Goal: Transaction & Acquisition: Obtain resource

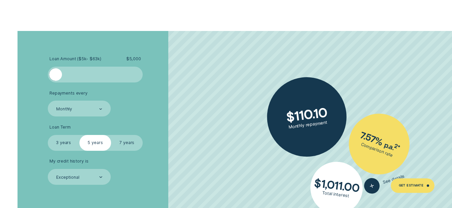
scroll to position [1278, 0]
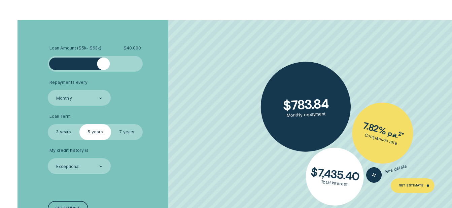
drag, startPoint x: 55, startPoint y: 65, endPoint x: 104, endPoint y: 70, distance: 48.4
click at [104, 70] on div at bounding box center [95, 64] width 95 height 16
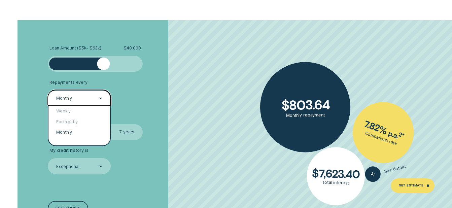
click at [101, 98] on icon at bounding box center [101, 98] width 2 height 1
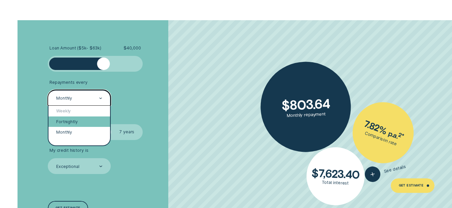
click at [83, 120] on div "Fortnightly" at bounding box center [79, 121] width 62 height 10
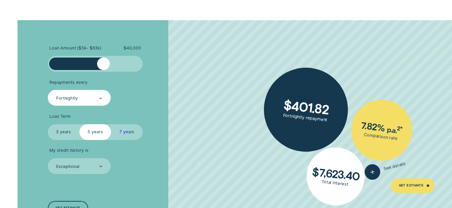
drag, startPoint x: 103, startPoint y: 132, endPoint x: 129, endPoint y: 132, distance: 25.9
click at [129, 132] on fieldset "Select Loan Term 3 years 5 years 7 years" at bounding box center [95, 132] width 95 height 16
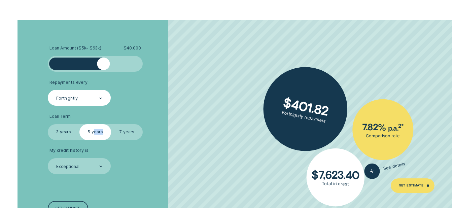
drag, startPoint x: 129, startPoint y: 132, endPoint x: 110, endPoint y: 131, distance: 19.2
click at [110, 131] on label "5 years" at bounding box center [95, 132] width 32 height 16
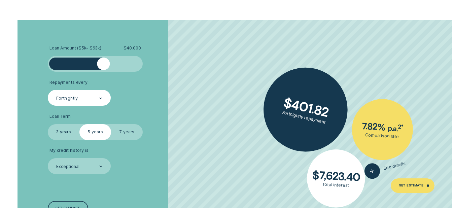
drag, startPoint x: 110, startPoint y: 131, endPoint x: 133, endPoint y: 133, distance: 23.6
click at [133, 133] on label "7 years" at bounding box center [127, 132] width 32 height 16
click at [111, 124] on input "7 years" at bounding box center [111, 124] width 0 height 0
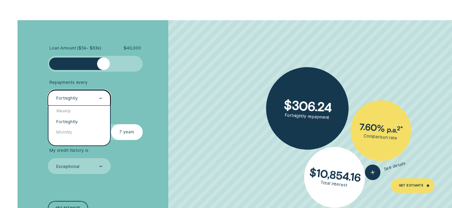
click at [102, 98] on icon at bounding box center [100, 98] width 3 height 1
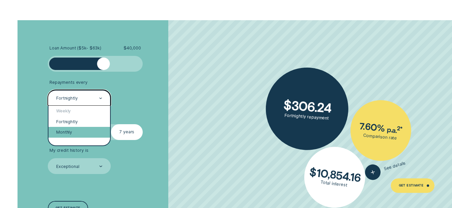
click at [87, 133] on div "Monthly" at bounding box center [79, 132] width 62 height 10
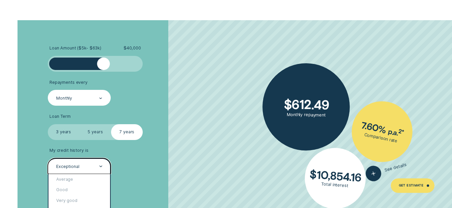
click at [101, 166] on icon at bounding box center [100, 165] width 3 height 1
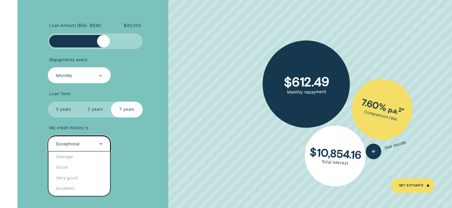
scroll to position [1312, 0]
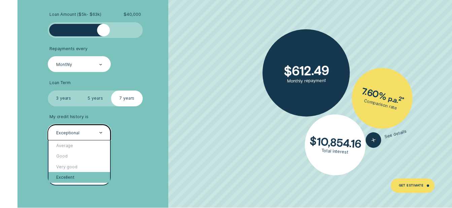
click at [72, 176] on div "Excellent" at bounding box center [79, 177] width 62 height 10
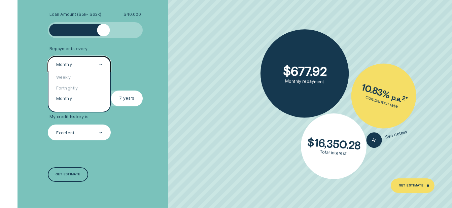
click at [101, 64] on icon at bounding box center [100, 64] width 3 height 1
click at [82, 87] on div "Fortnightly" at bounding box center [79, 88] width 62 height 10
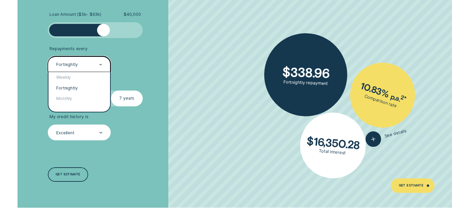
click at [100, 66] on div at bounding box center [100, 64] width 3 height 15
click at [75, 97] on div "Monthly" at bounding box center [79, 98] width 62 height 10
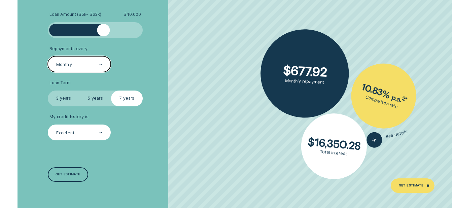
click at [98, 64] on div "Monthly" at bounding box center [78, 65] width 47 height 6
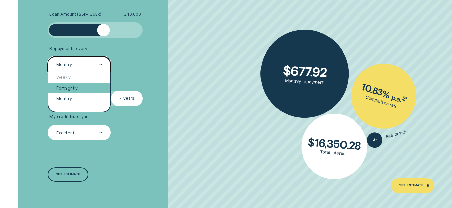
click at [83, 86] on div "Fortnightly" at bounding box center [79, 88] width 62 height 10
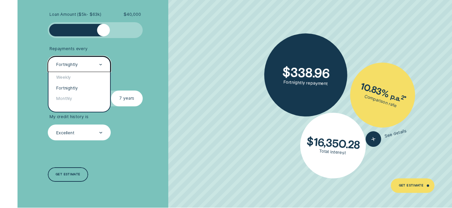
click at [101, 65] on icon at bounding box center [101, 64] width 2 height 1
click at [75, 100] on div "Monthly" at bounding box center [79, 98] width 62 height 10
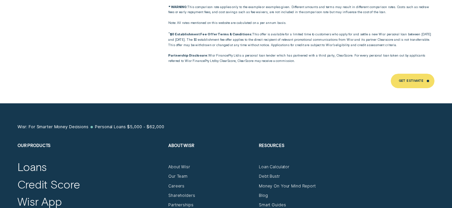
scroll to position [3366, 0]
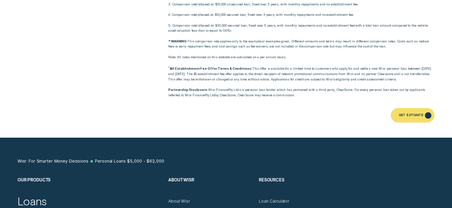
click at [409, 114] on div "Get Estimate" at bounding box center [411, 115] width 25 height 3
